Goal: Transaction & Acquisition: Purchase product/service

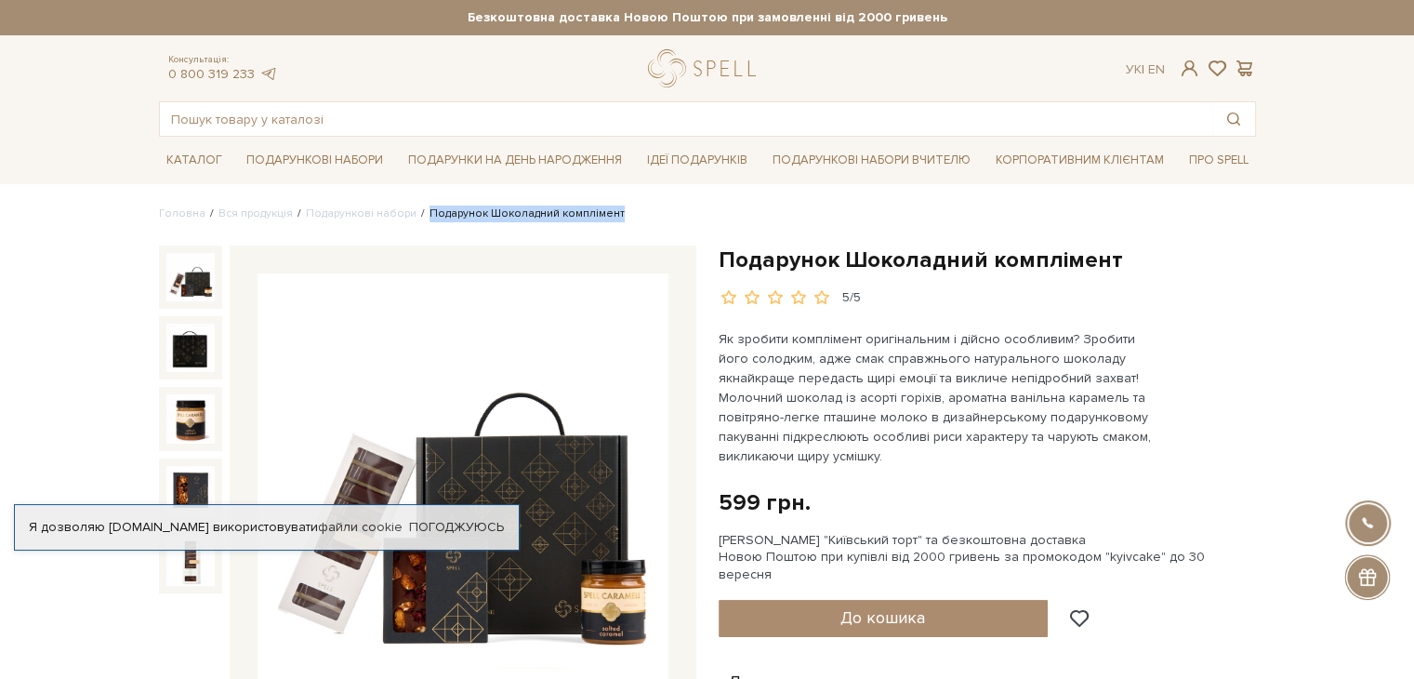
drag, startPoint x: 608, startPoint y: 212, endPoint x: 419, endPoint y: 208, distance: 188.8
click at [419, 208] on ul "Головна Вся продукція Подарункові набори Подарунок Шоколадний комплімент" at bounding box center [707, 213] width 1097 height 17
copy li "Подарунок Шоколадний комплімент"
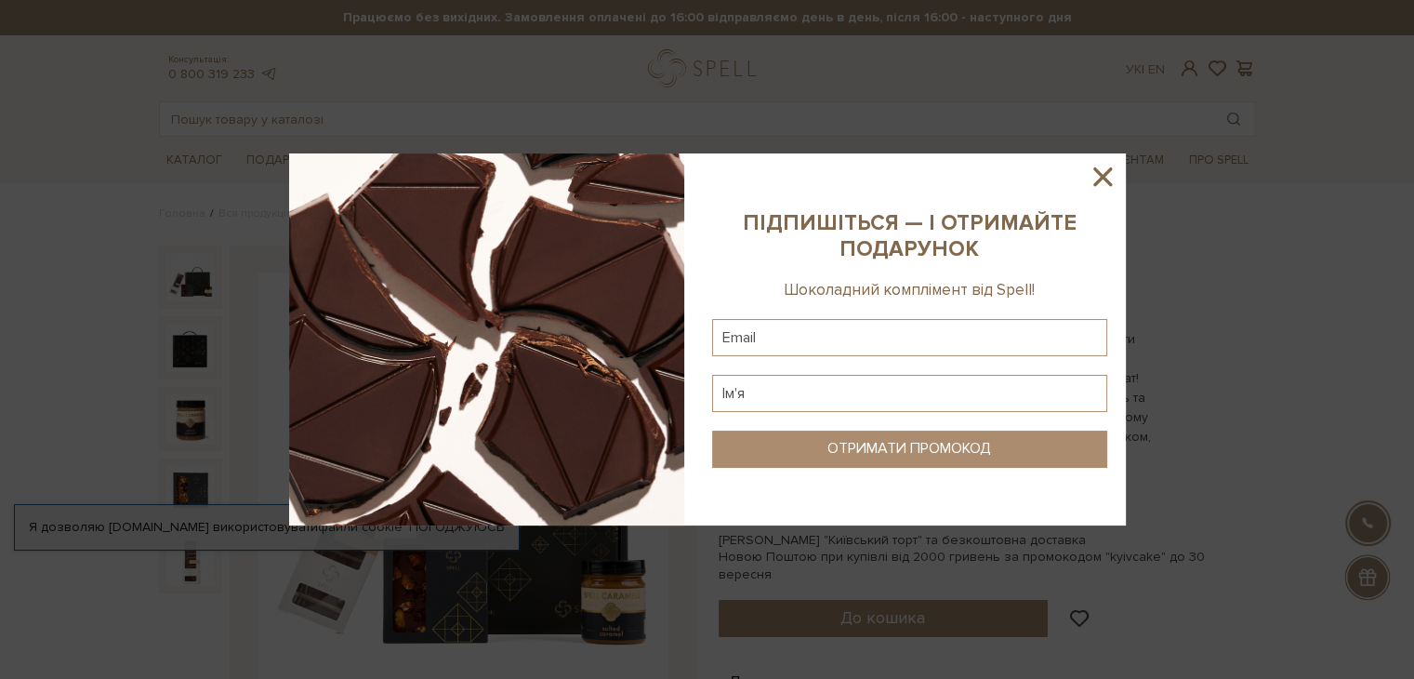
click at [1093, 180] on icon at bounding box center [1103, 177] width 32 height 32
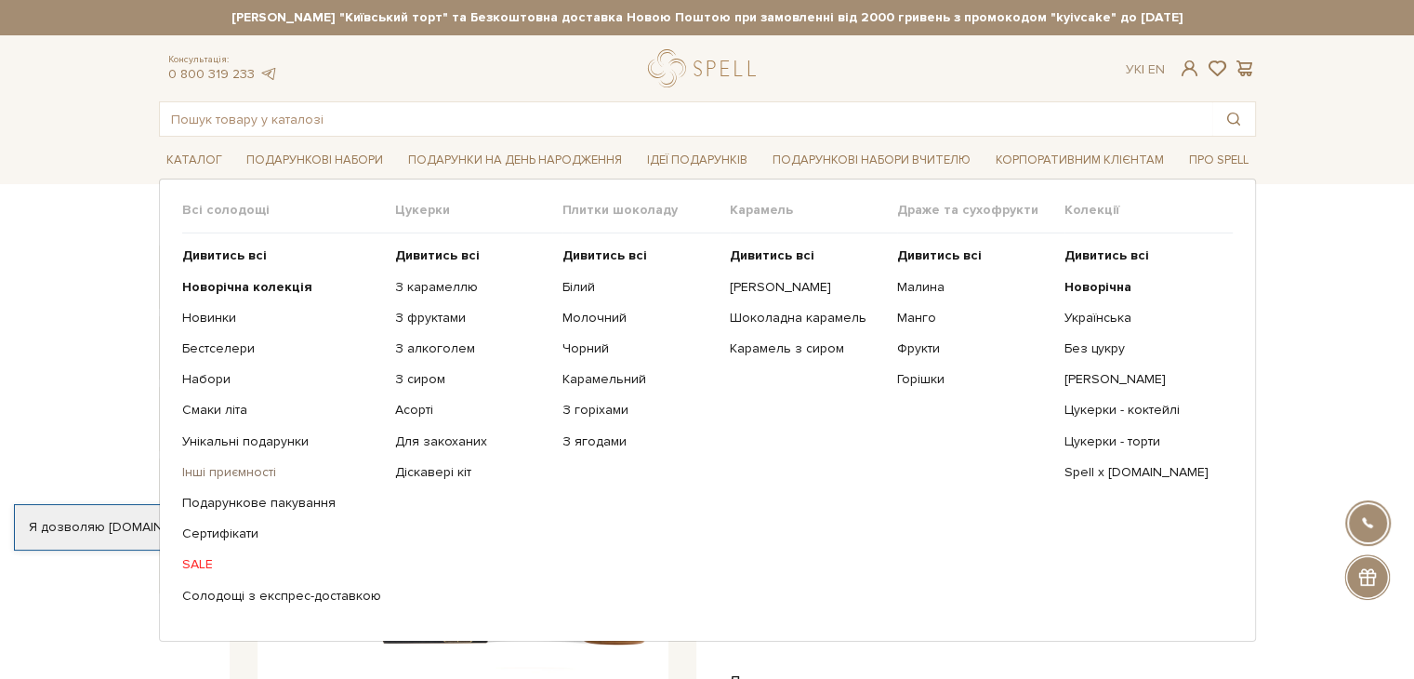
click at [208, 470] on link "Інші приємності" at bounding box center [281, 472] width 199 height 17
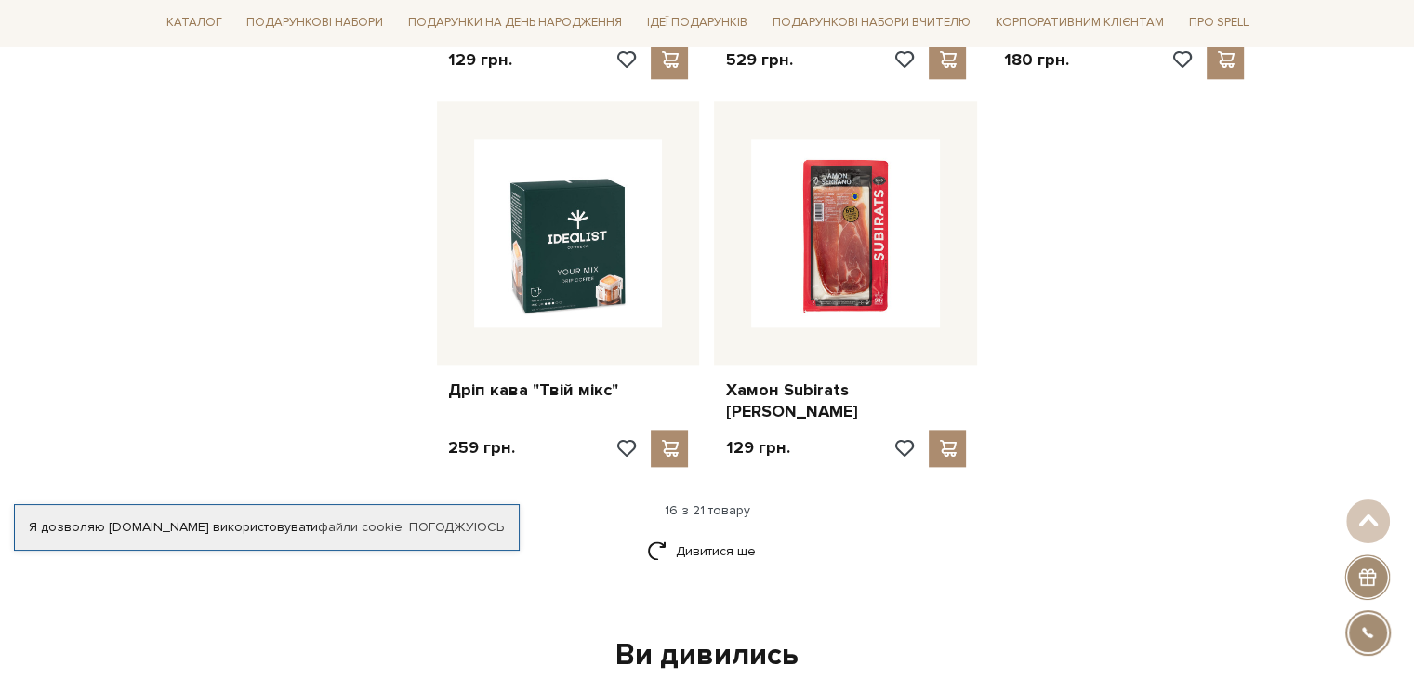
scroll to position [2324, 0]
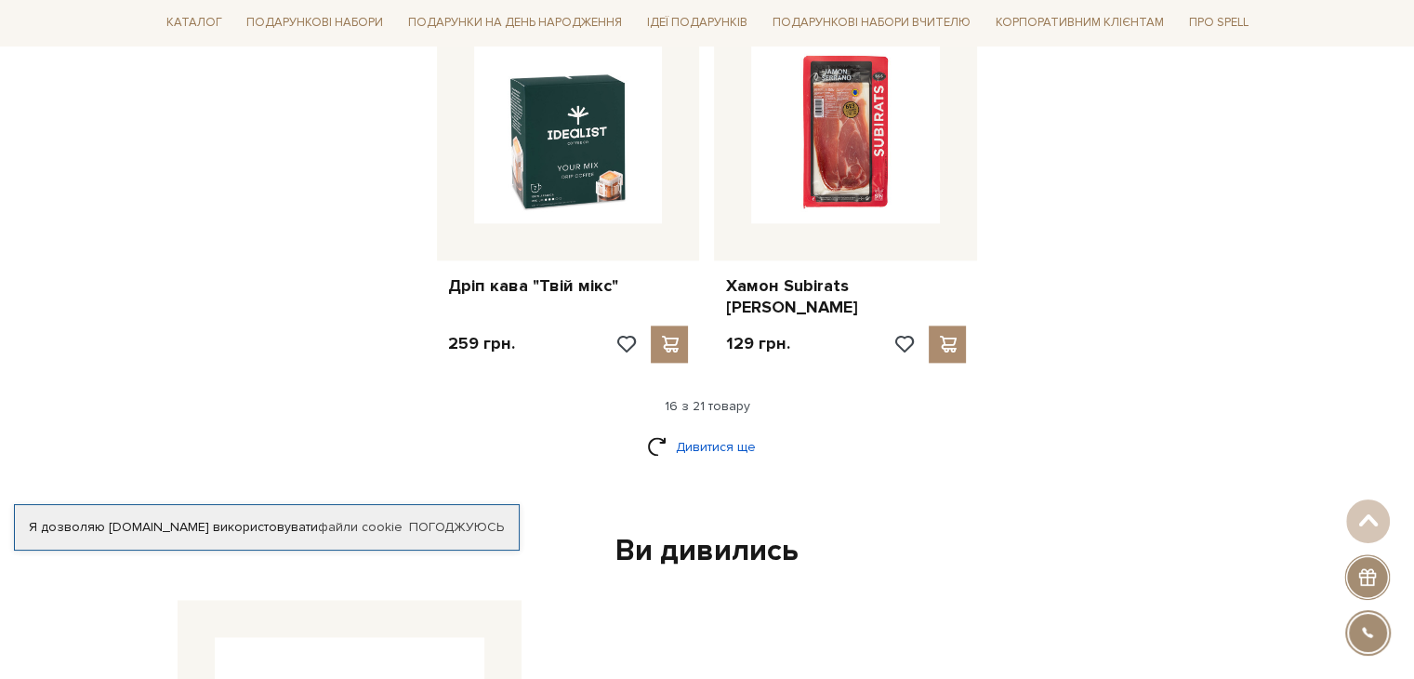
click at [694, 430] on link "Дивитися ще" at bounding box center [707, 446] width 121 height 33
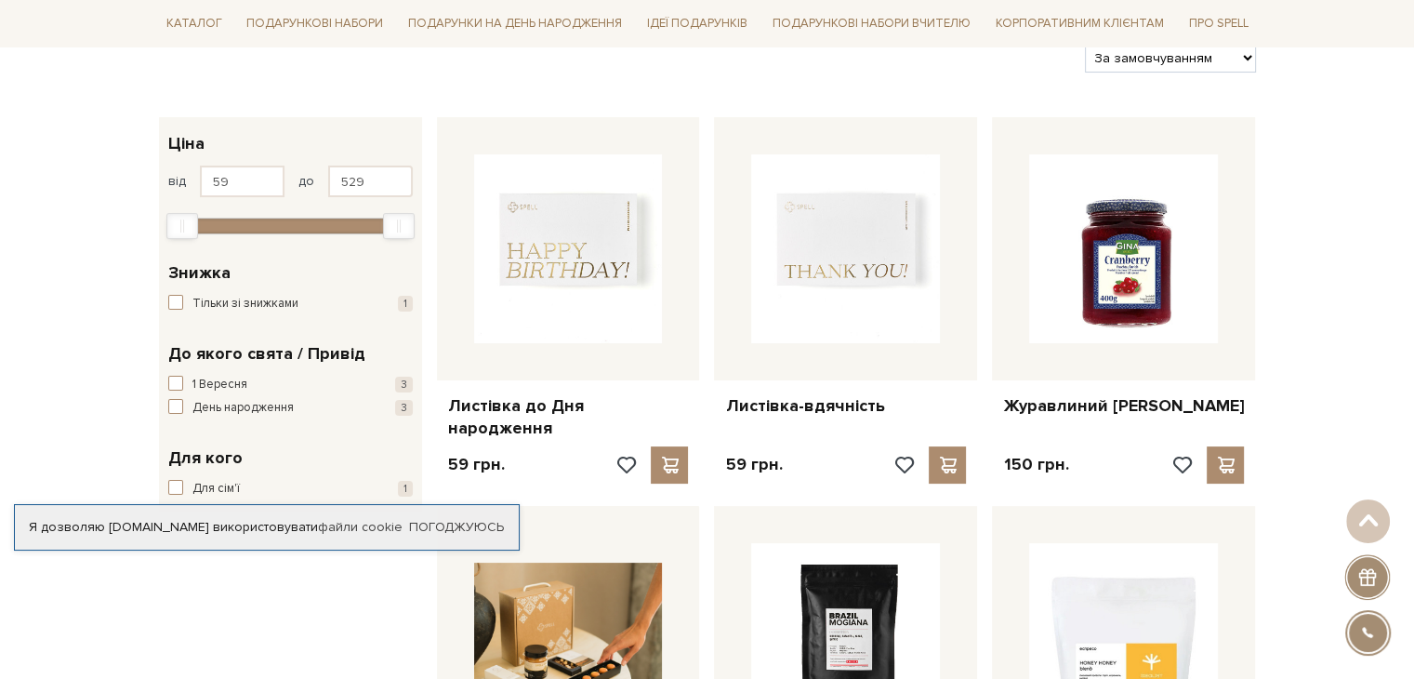
scroll to position [0, 0]
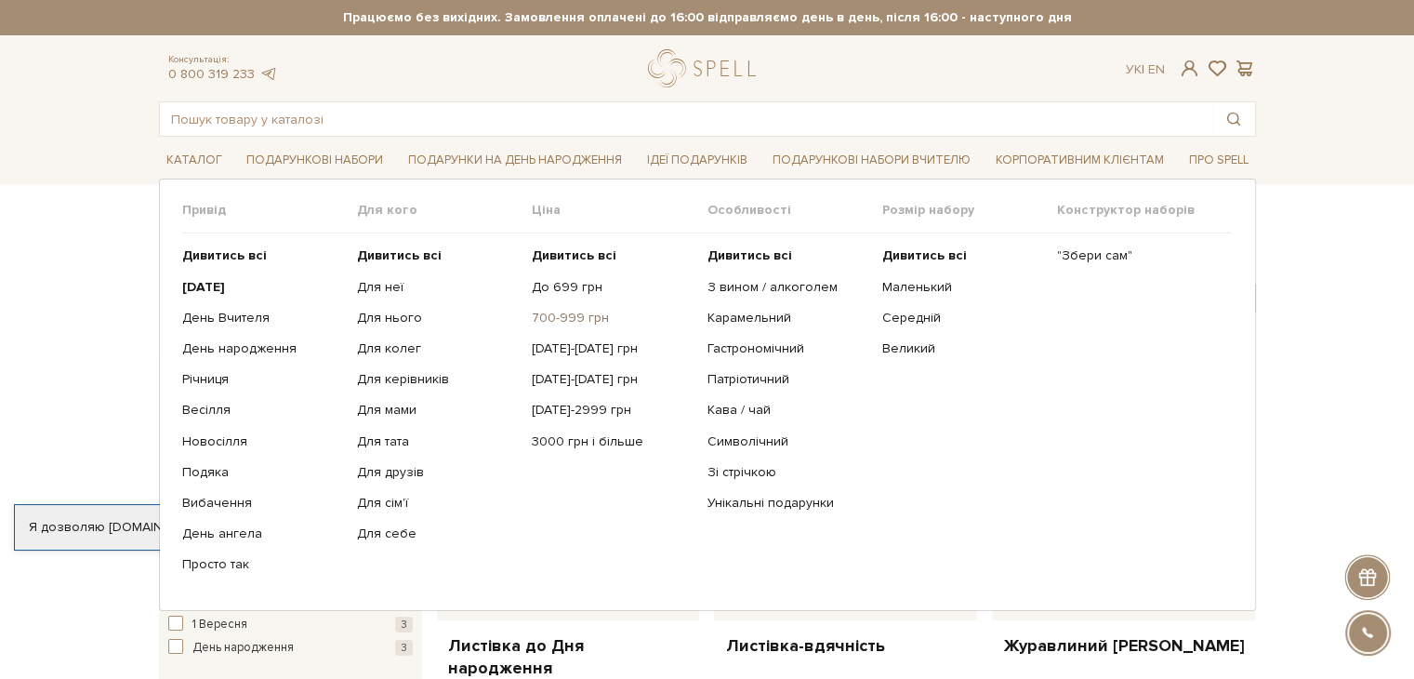
click at [536, 321] on link "700-999 грн" at bounding box center [612, 318] width 161 height 17
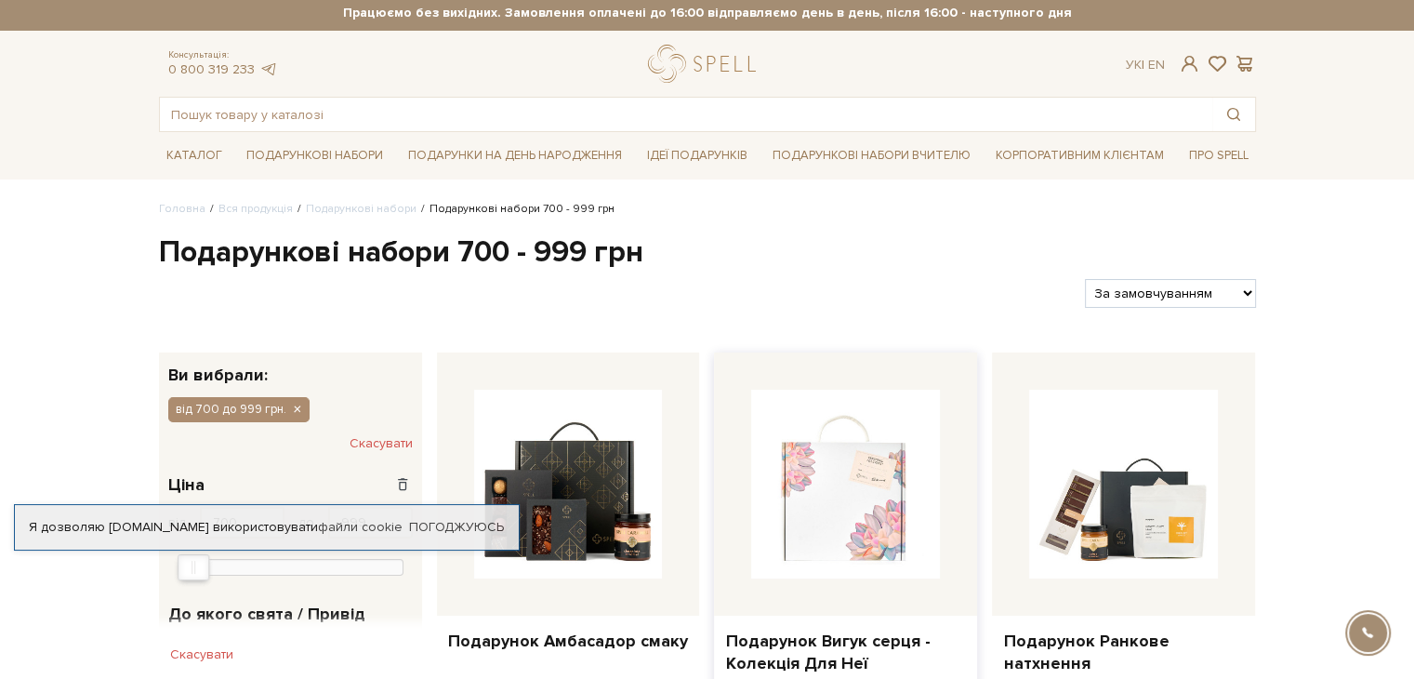
scroll to position [93, 0]
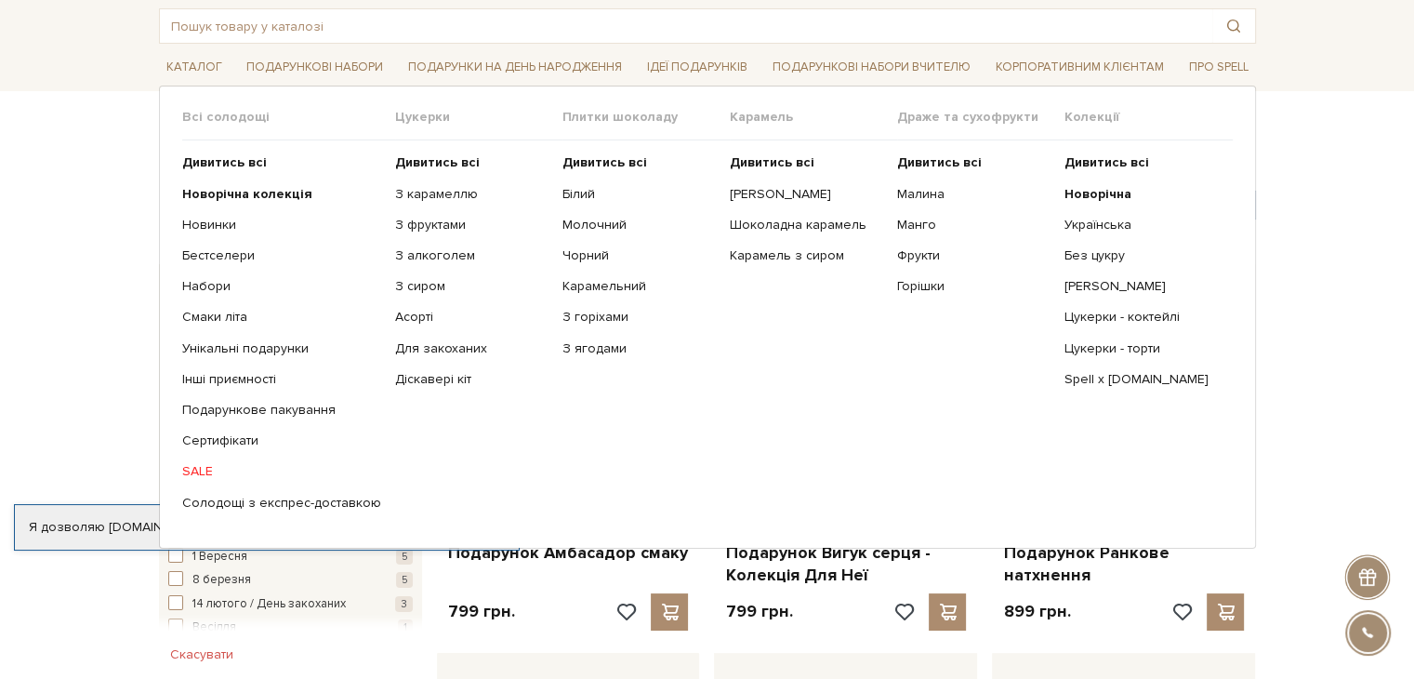
click at [282, 421] on ul "Дивитись всі Новорічна колекція Новинки Бестселери Набори SALE" at bounding box center [288, 332] width 213 height 384
click at [285, 419] on ul "Дивитись всі Новорічна колекція Новинки Бестселери Набори SALE" at bounding box center [288, 332] width 213 height 384
click at [288, 410] on link "Подарункове пакування" at bounding box center [281, 410] width 199 height 17
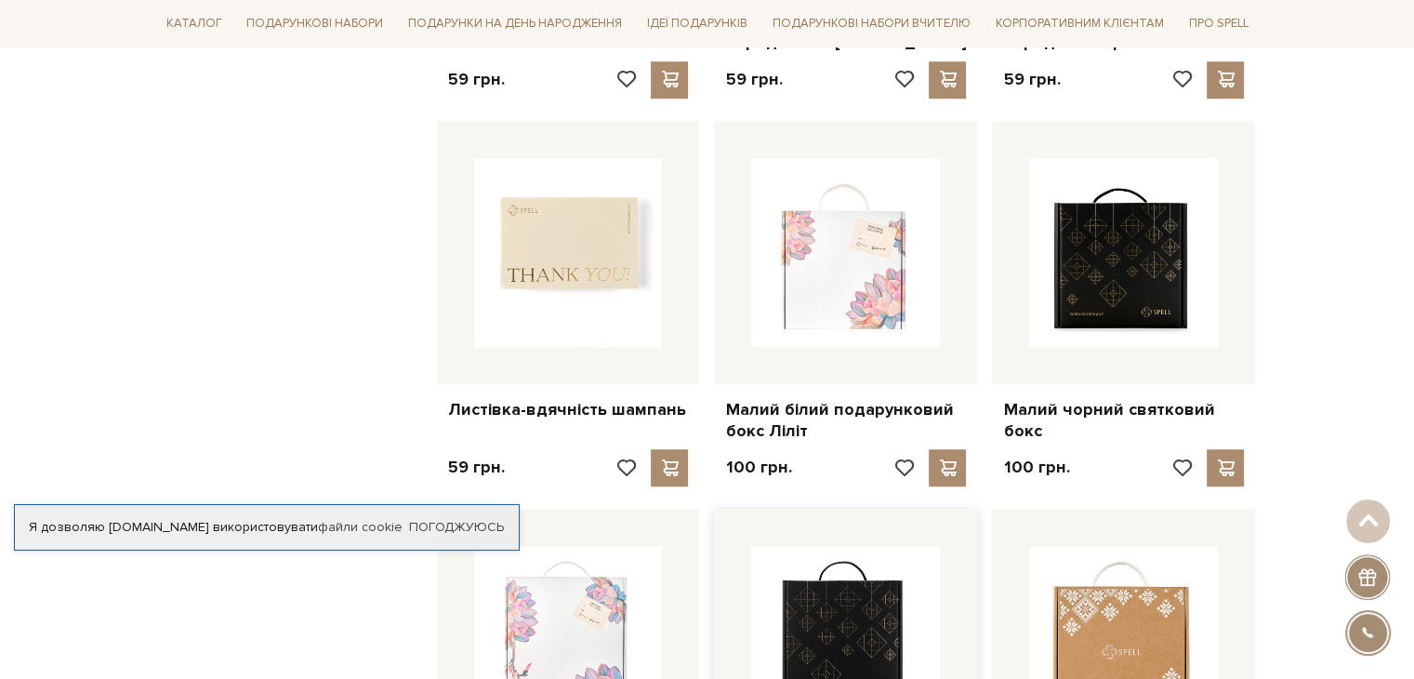
scroll to position [1674, 0]
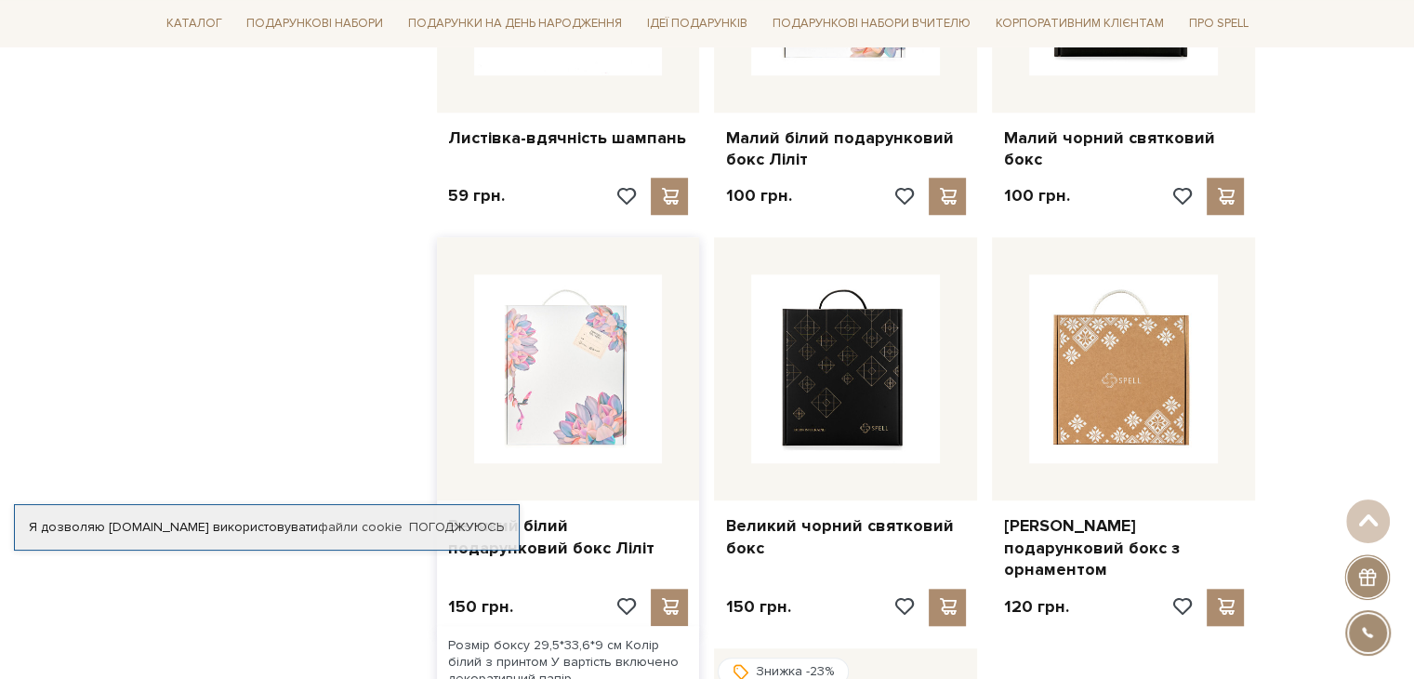
click at [563, 363] on img at bounding box center [568, 368] width 189 height 189
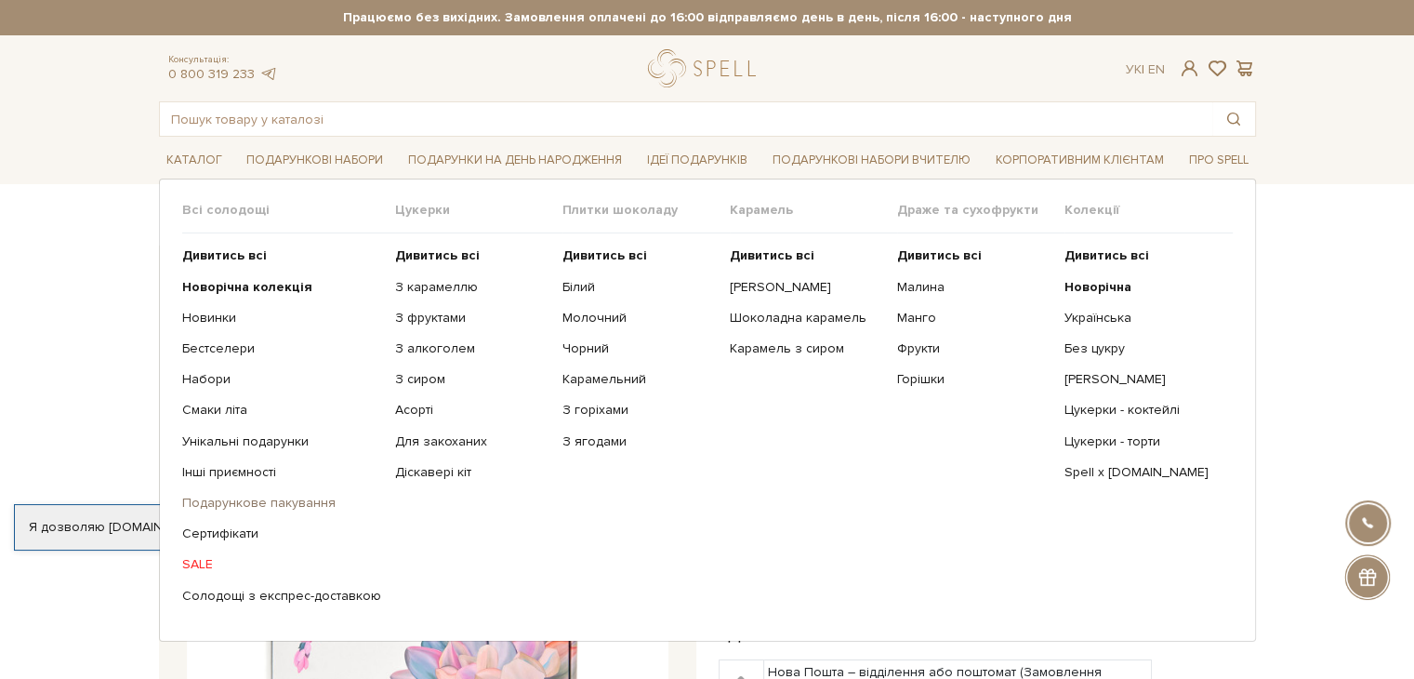
click at [270, 499] on link "Подарункове пакування" at bounding box center [281, 503] width 199 height 17
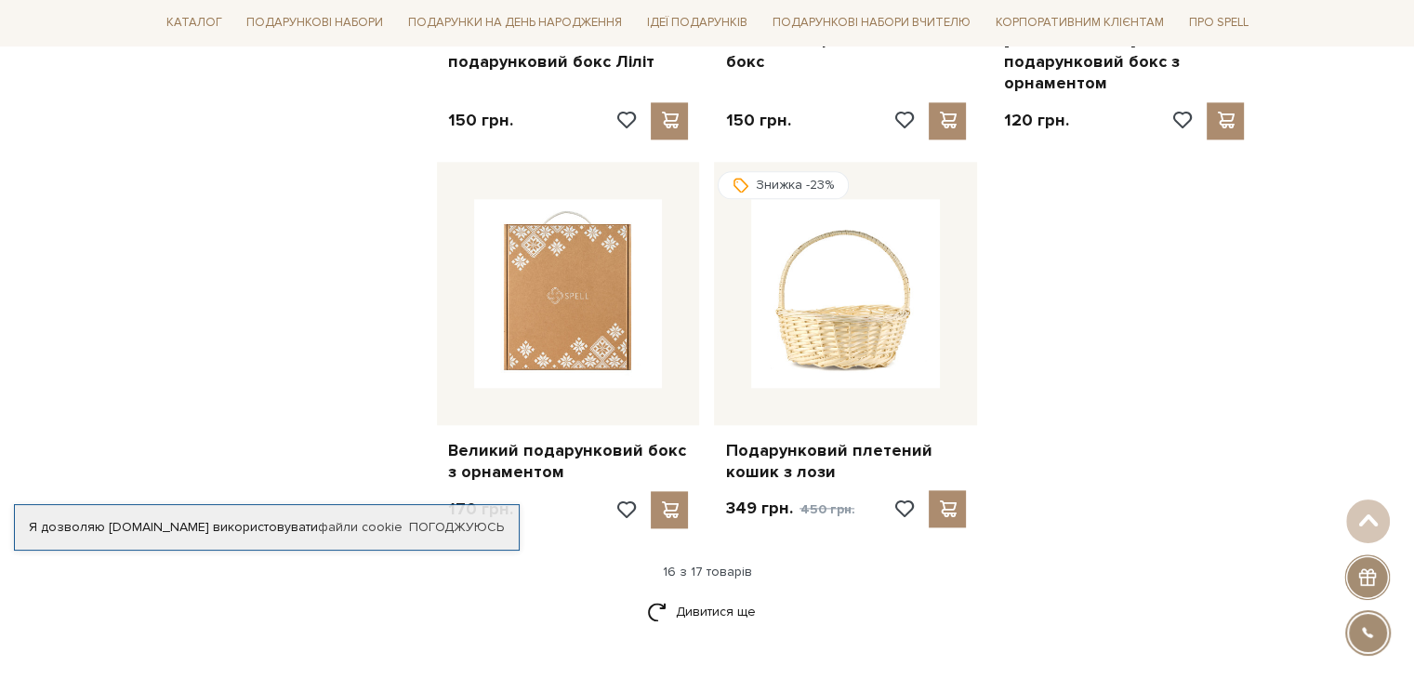
scroll to position [2231, 0]
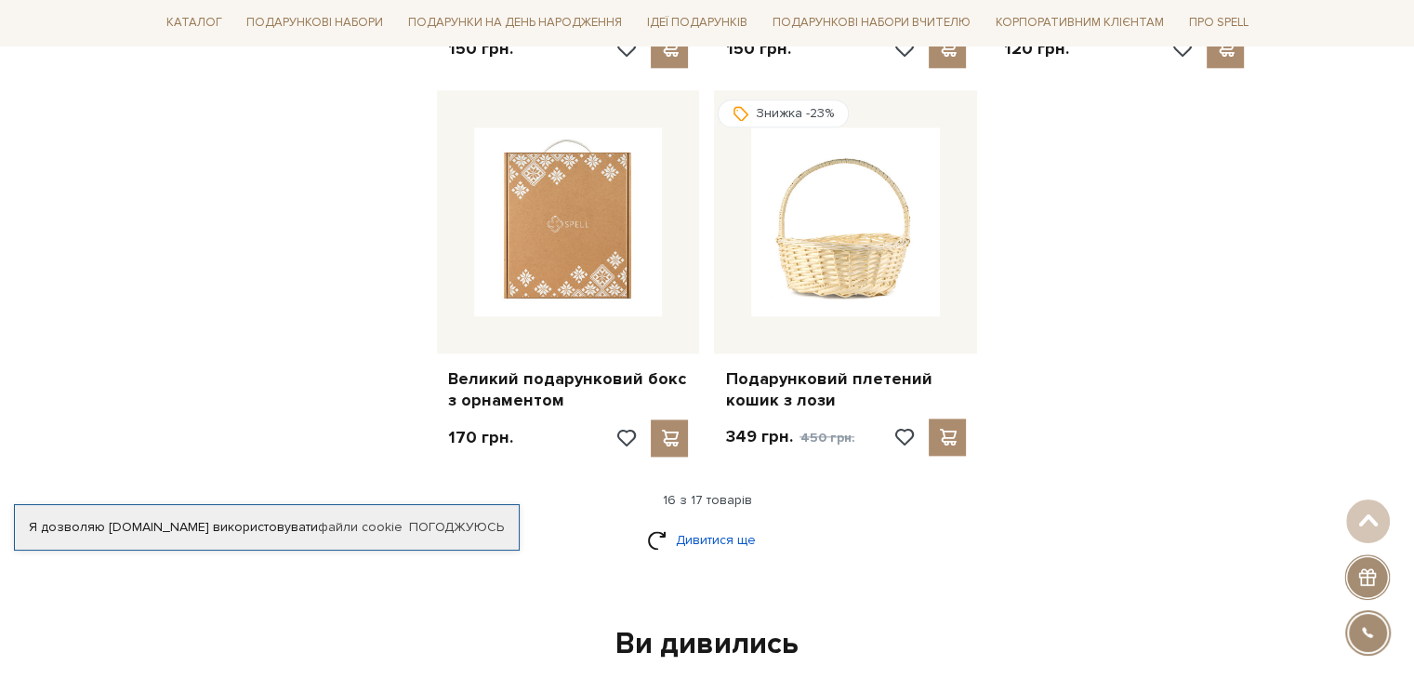
click at [734, 523] on link "Дивитися ще" at bounding box center [707, 539] width 121 height 33
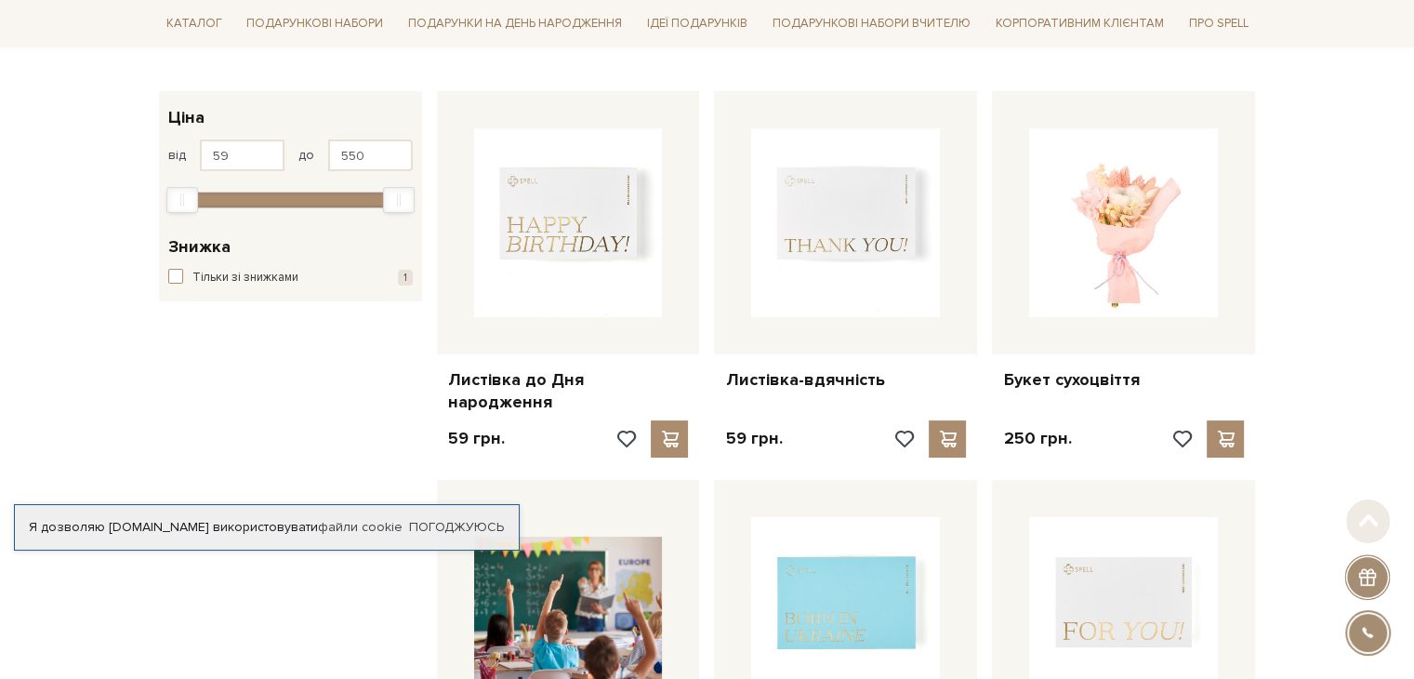
scroll to position [279, 0]
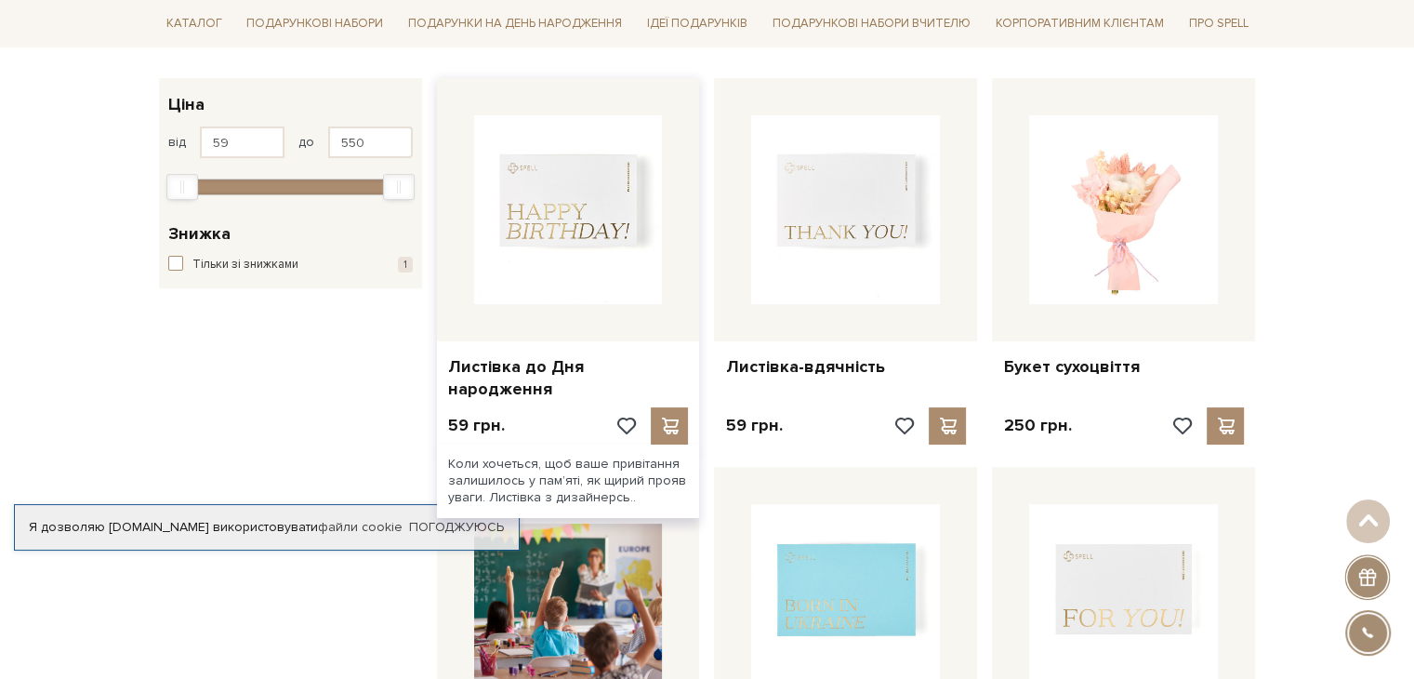
click at [560, 205] on img at bounding box center [568, 209] width 189 height 189
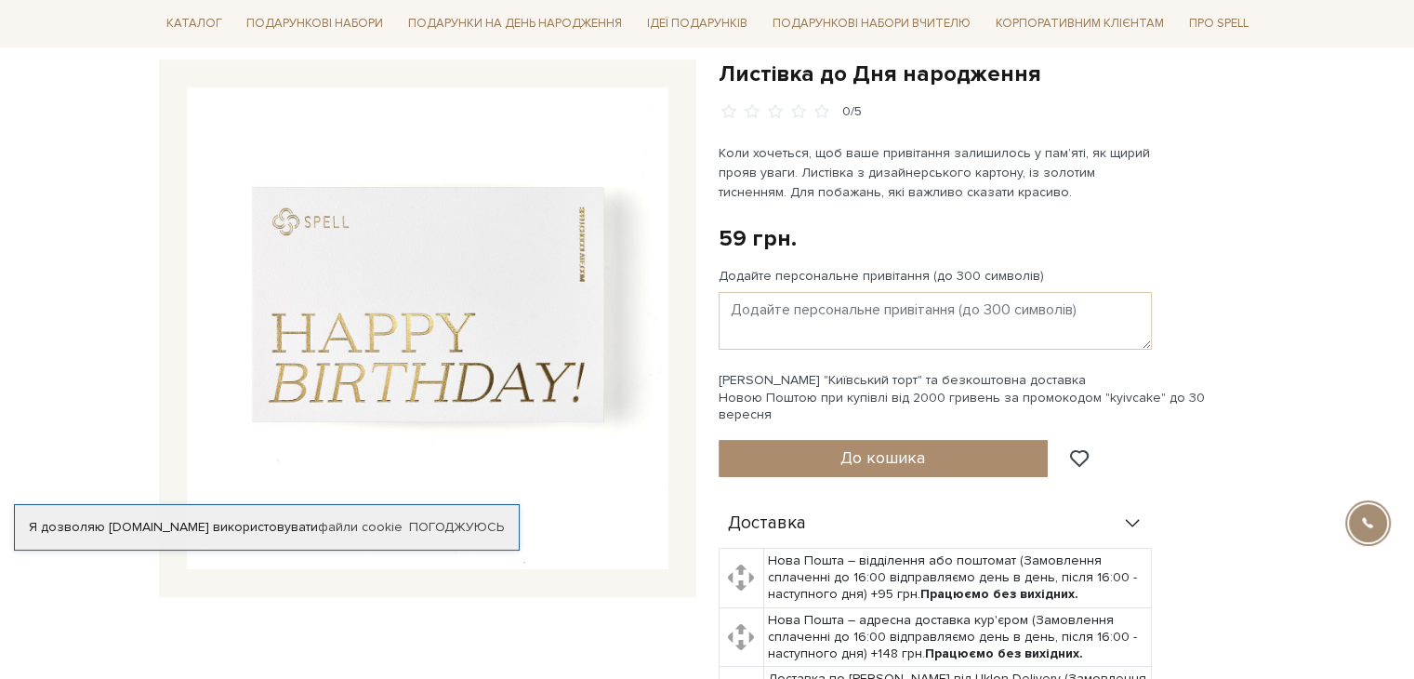
scroll to position [186, 0]
click at [785, 304] on textarea "Додайте персональне привітання (до 300 символів)" at bounding box center [935, 321] width 433 height 58
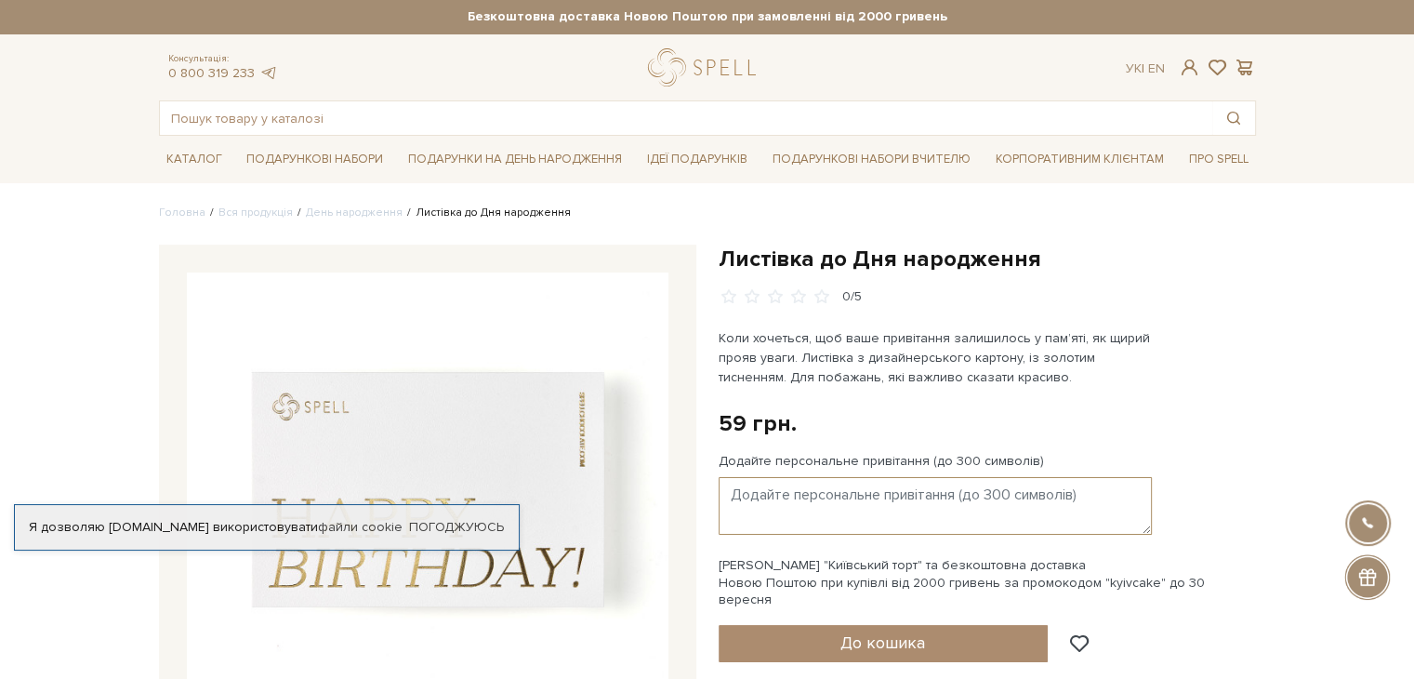
scroll to position [0, 0]
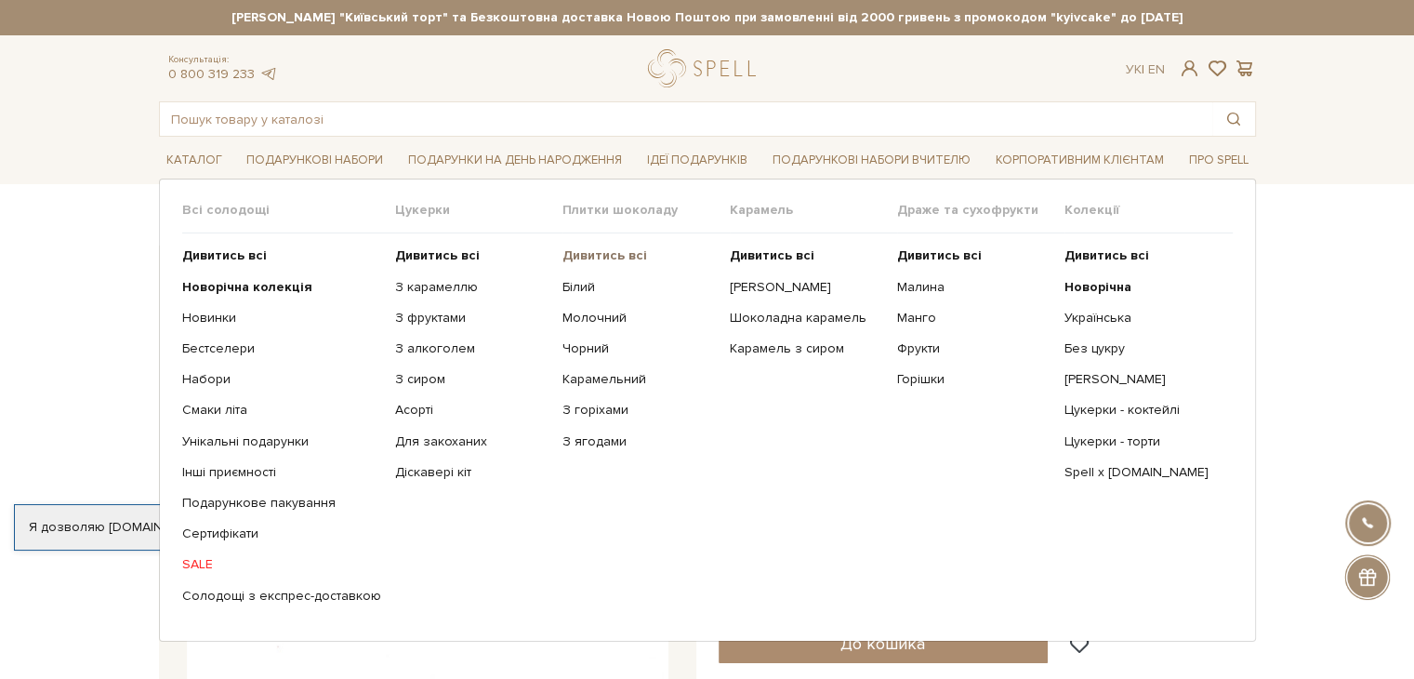
click at [582, 260] on b "Дивитись всі" at bounding box center [605, 255] width 85 height 16
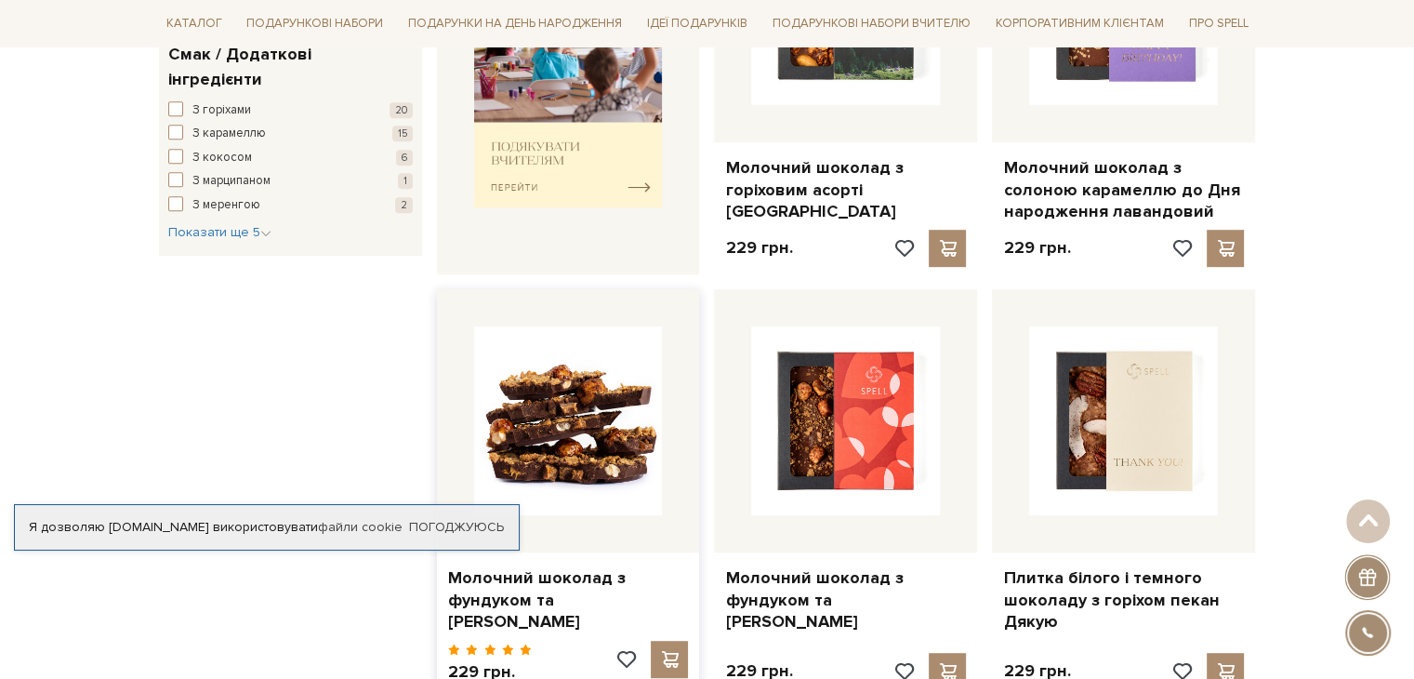
scroll to position [933, 0]
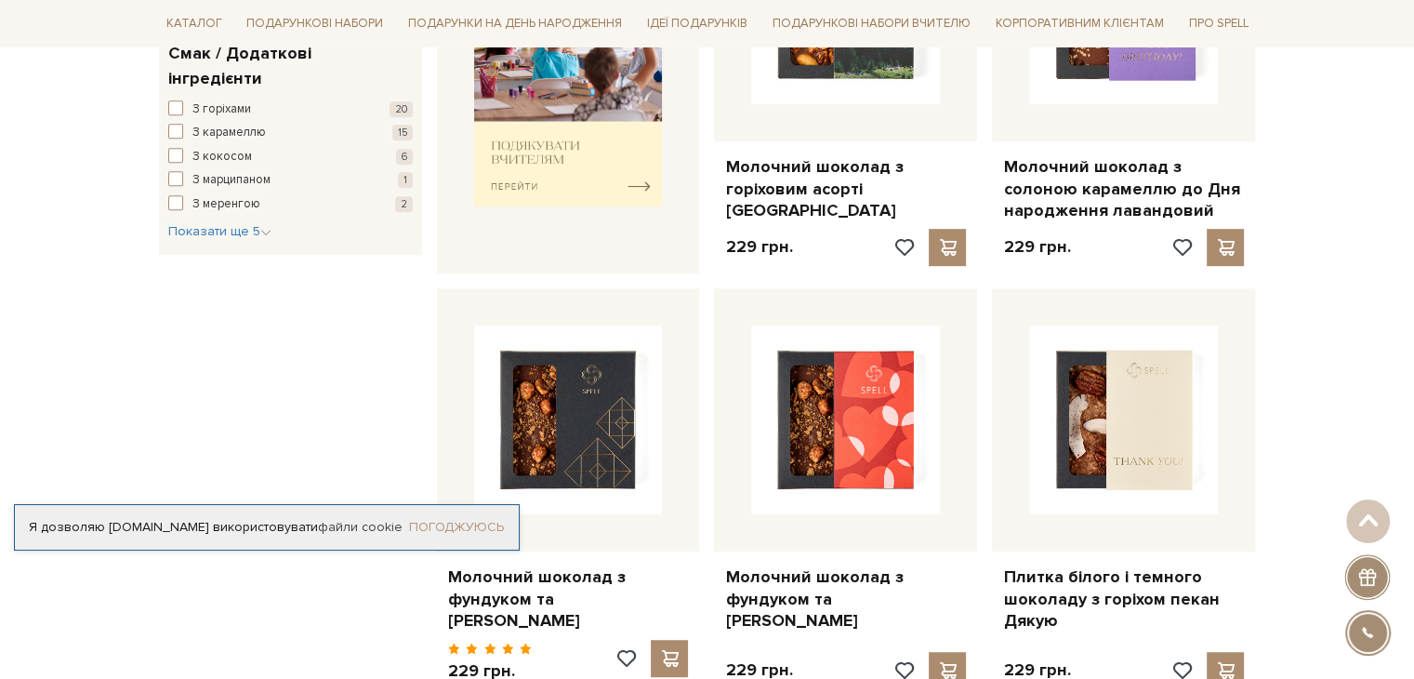
click at [437, 526] on link "Погоджуюсь" at bounding box center [456, 527] width 95 height 17
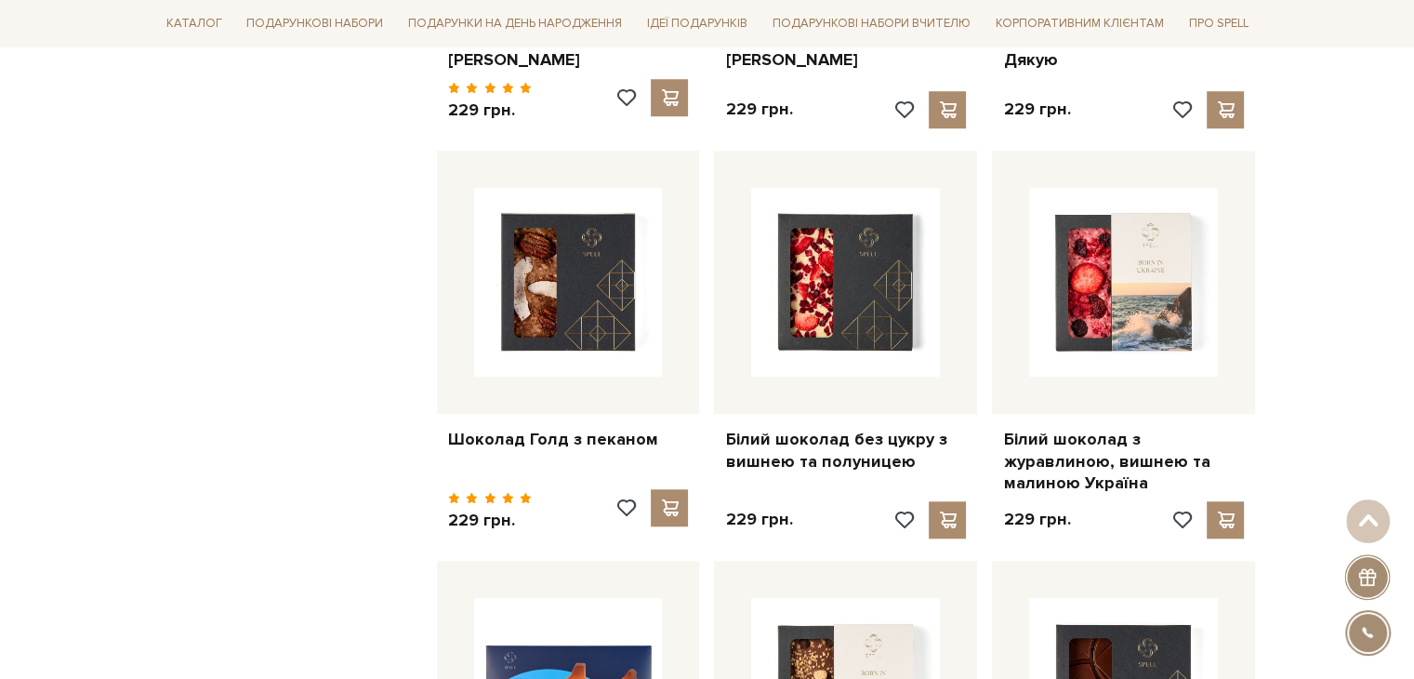
scroll to position [1498, 0]
